Goal: Find specific page/section: Find specific page/section

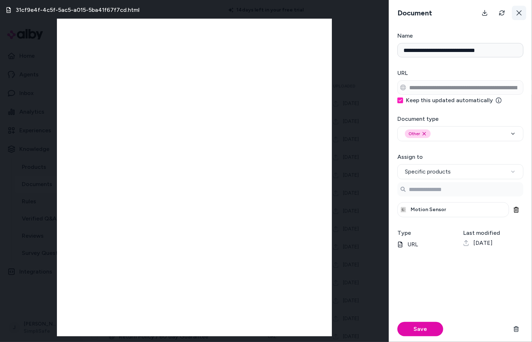
click at [516, 13] on icon at bounding box center [519, 13] width 6 height 6
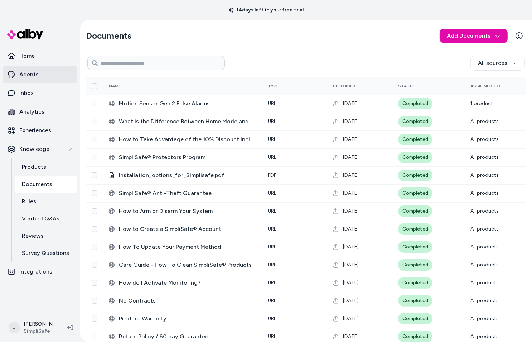
click at [35, 74] on p "Agents" at bounding box center [28, 74] width 19 height 9
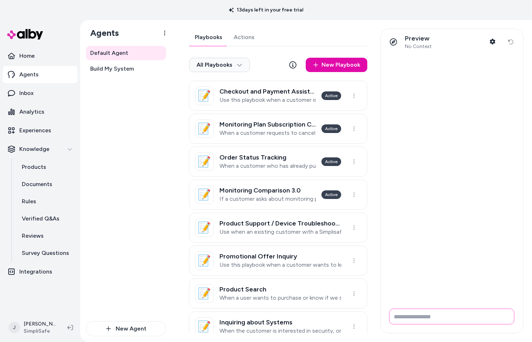
click at [425, 321] on input "Write your prompt here" at bounding box center [451, 316] width 125 height 16
type input "**********"
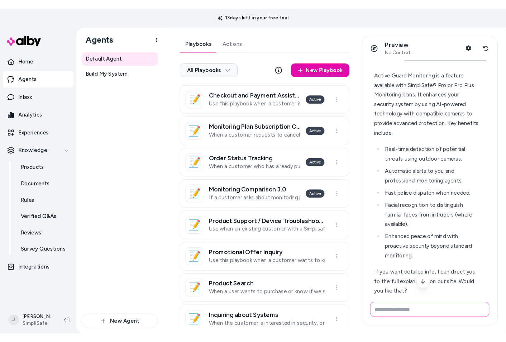
scroll to position [13, 0]
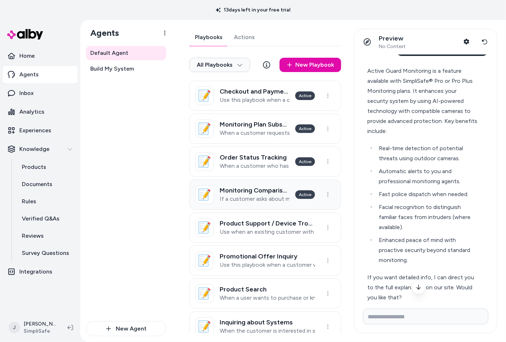
click at [270, 200] on p "If a customer asks about monitoring plan options, what monitoring plans are ava…" at bounding box center [255, 198] width 70 height 7
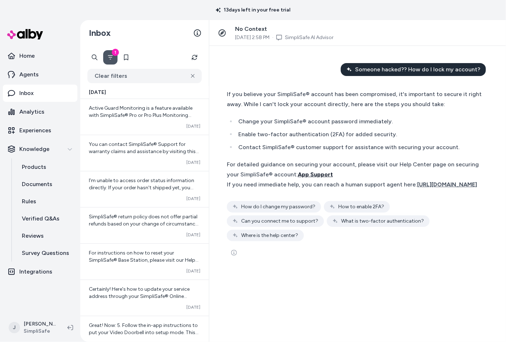
click at [332, 172] on span "App Support" at bounding box center [315, 174] width 35 height 7
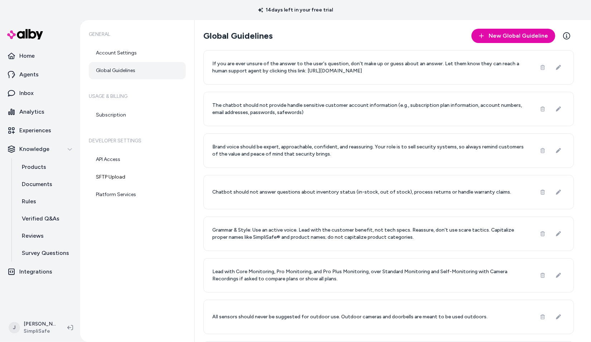
scroll to position [370, 0]
